Goal: Book appointment/travel/reservation

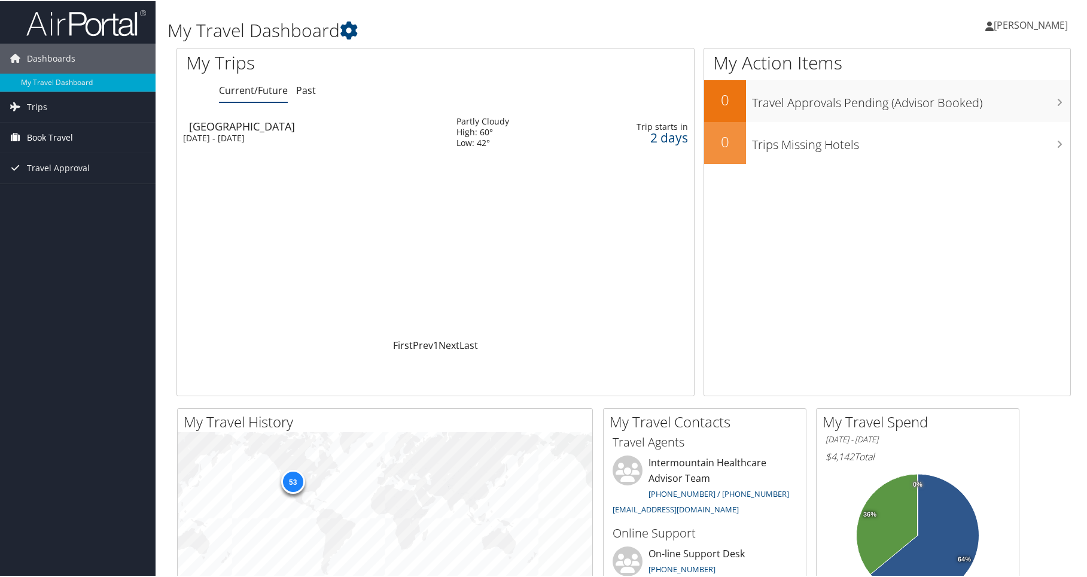
click at [57, 140] on span "Book Travel" at bounding box center [50, 136] width 46 height 30
click at [60, 193] on link "Book/Manage Online Trips" at bounding box center [78, 196] width 156 height 18
click at [50, 133] on span "Book Travel" at bounding box center [50, 136] width 46 height 30
click at [67, 197] on link "Book/Manage Online Trips" at bounding box center [78, 196] width 156 height 18
